Goal: Information Seeking & Learning: Learn about a topic

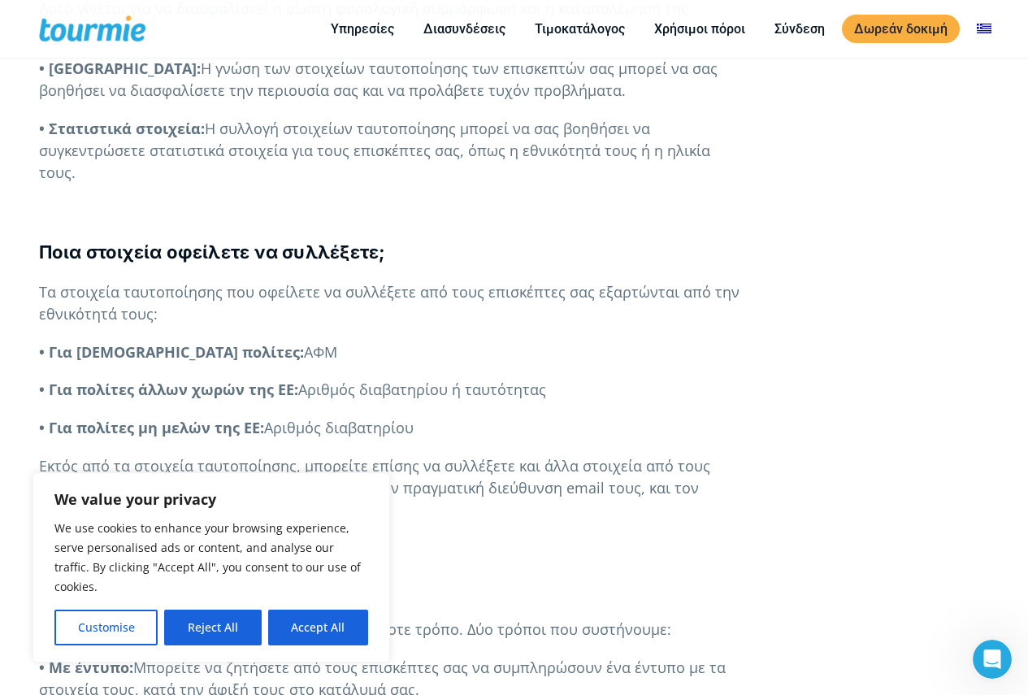
scroll to position [1300, 0]
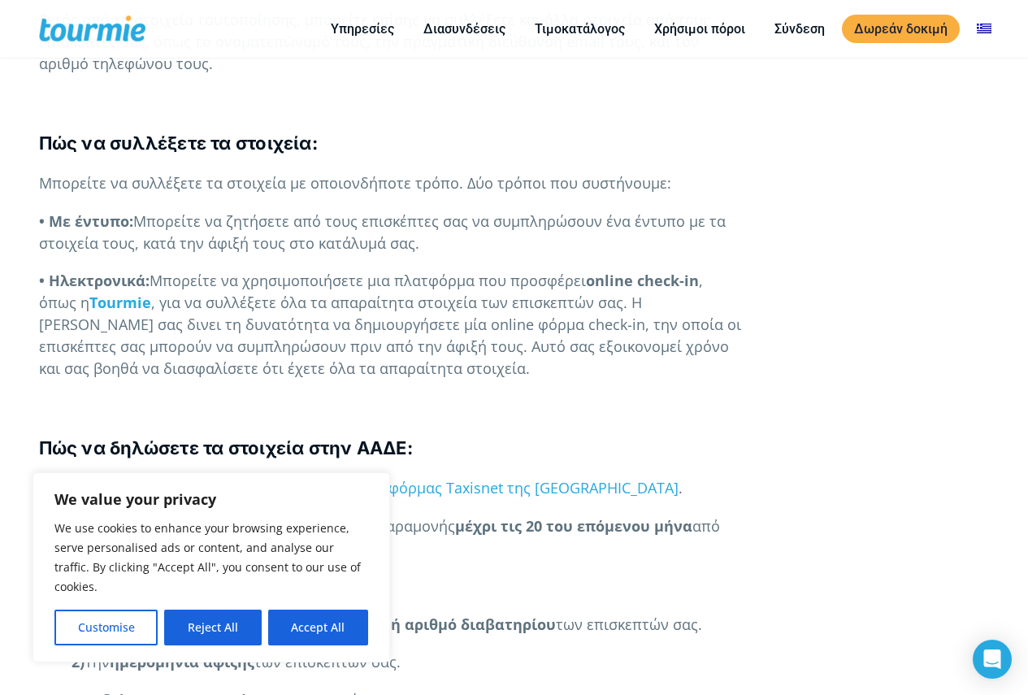
scroll to position [1558, 0]
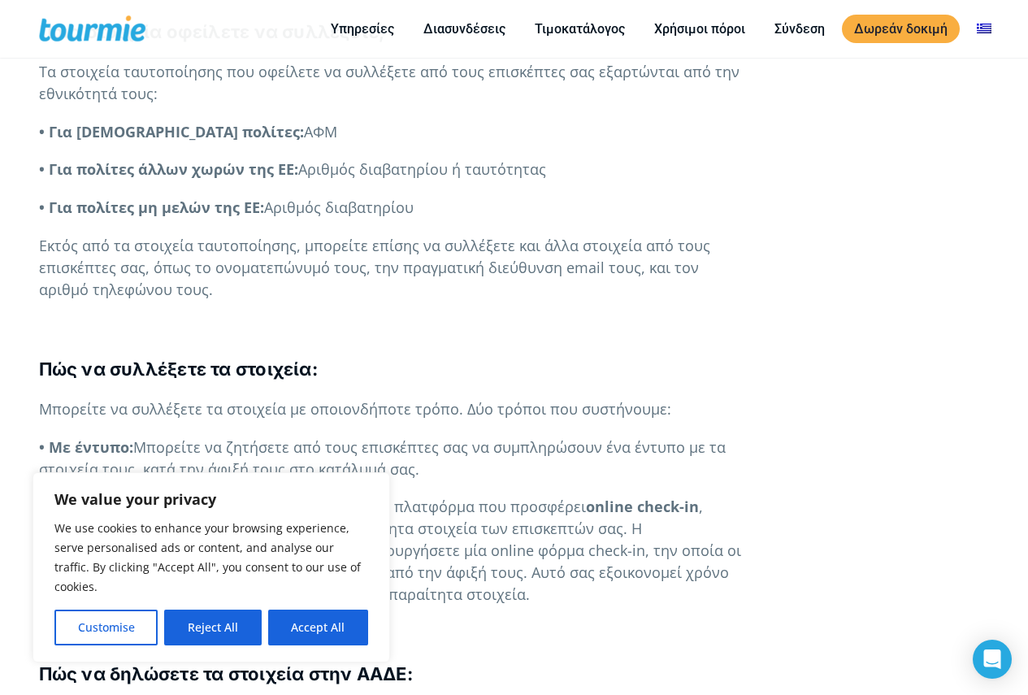
scroll to position [1417, 0]
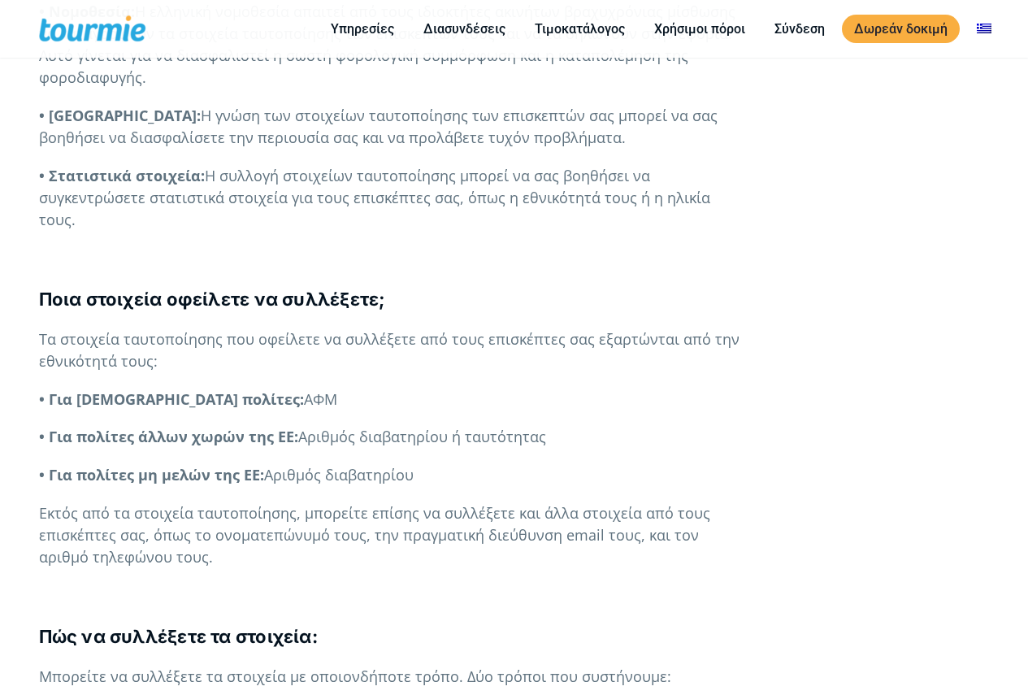
scroll to position [1145, 0]
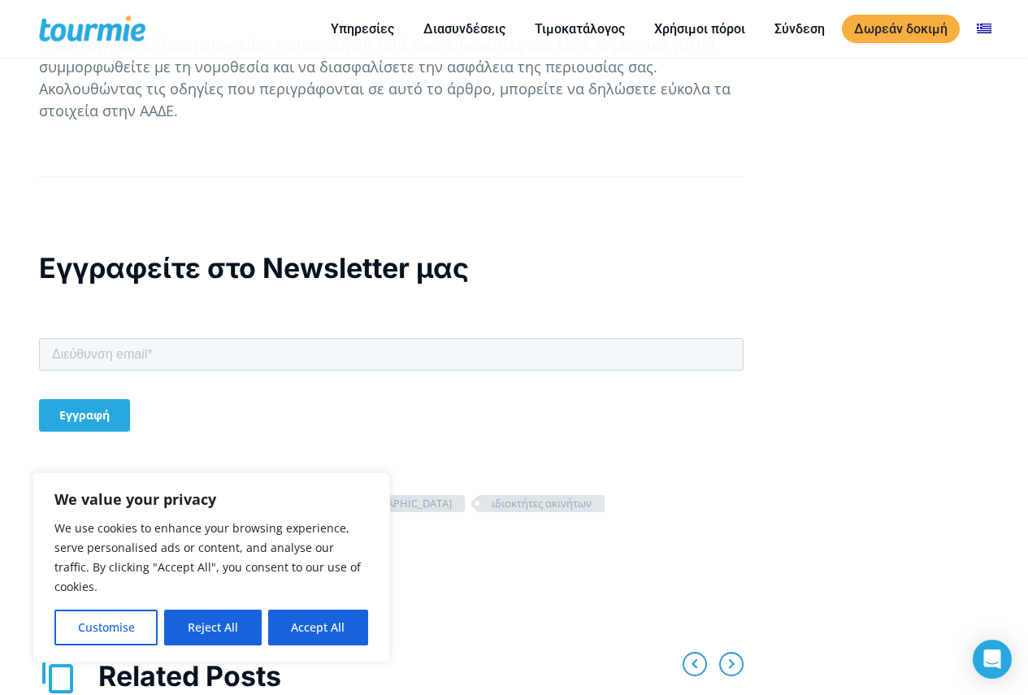
scroll to position [3133, 0]
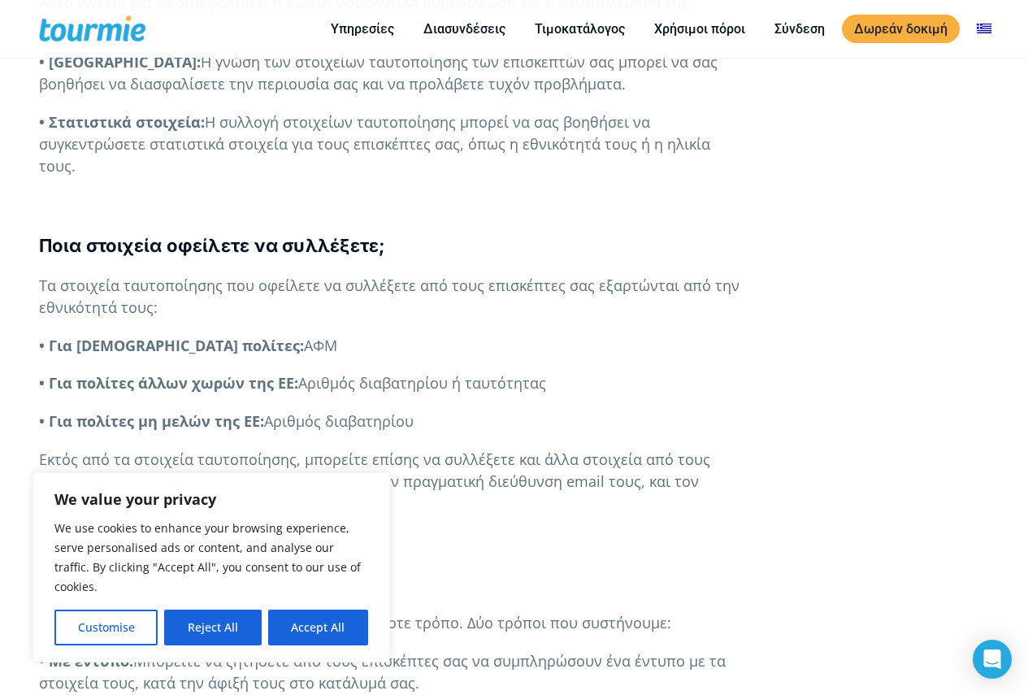
scroll to position [1205, 0]
